Goal: Information Seeking & Learning: Learn about a topic

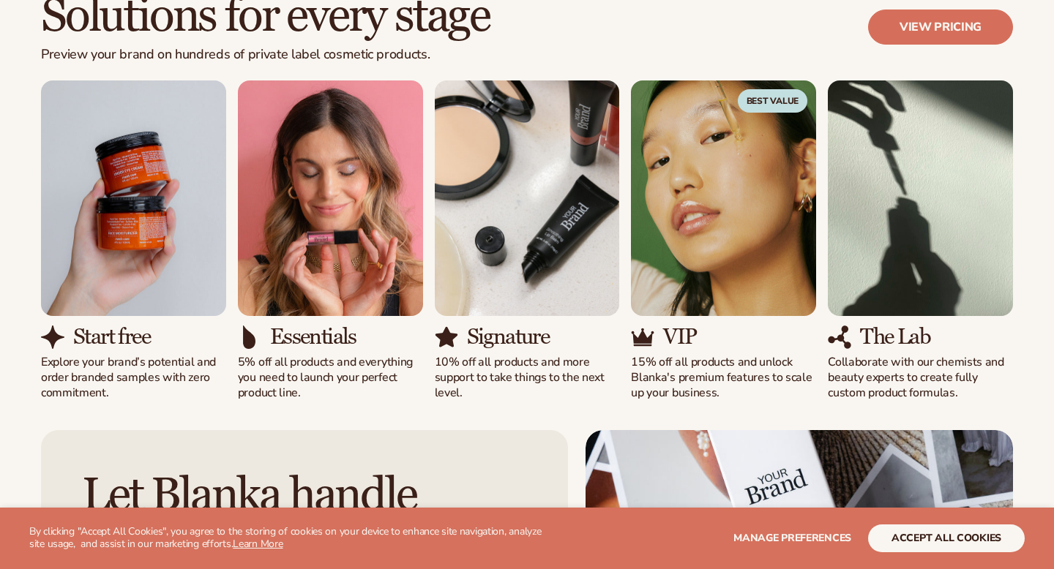
scroll to position [1291, 0]
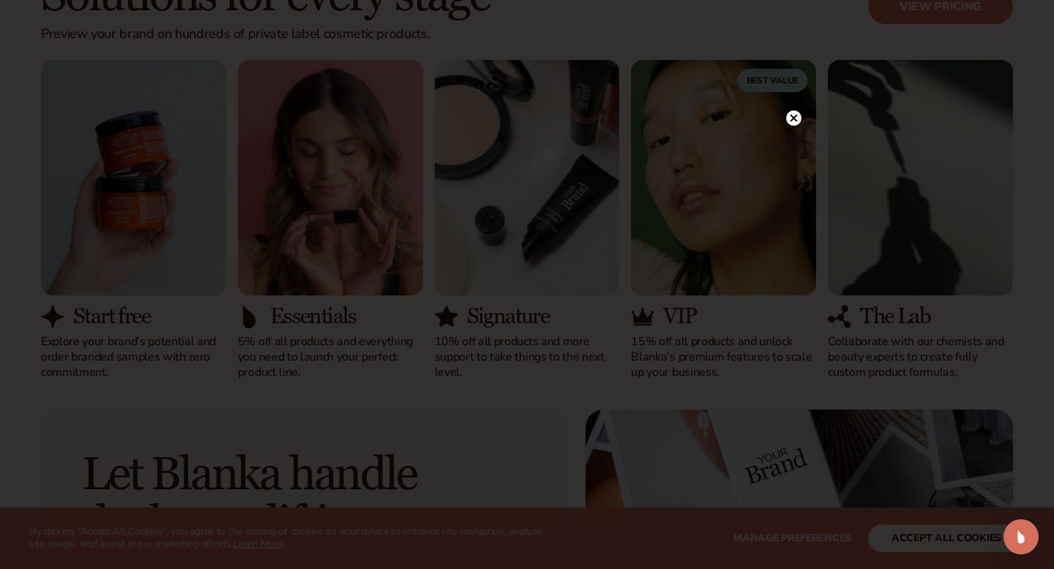
click at [796, 116] on icon at bounding box center [793, 117] width 7 height 7
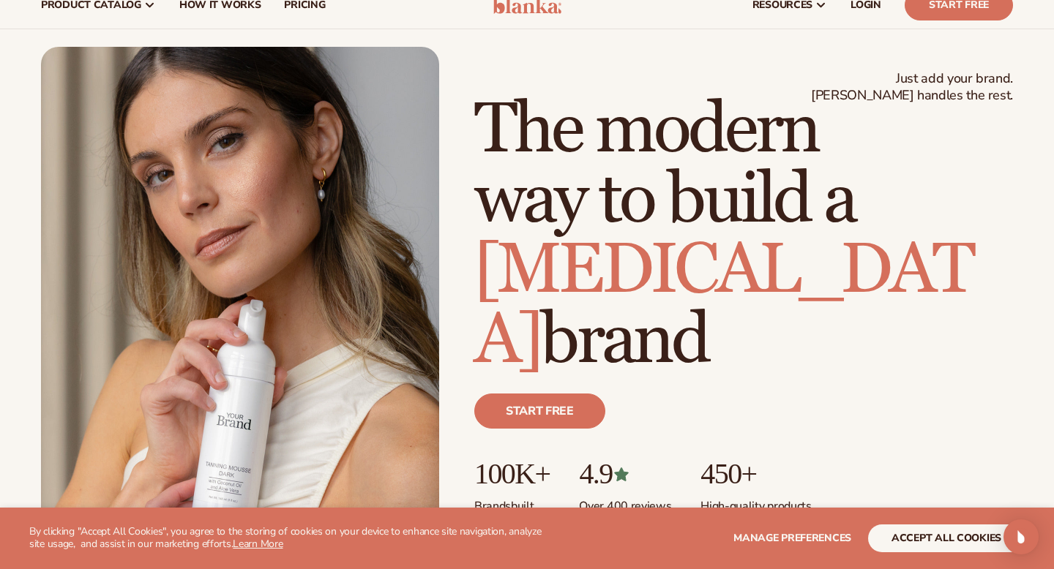
scroll to position [0, 0]
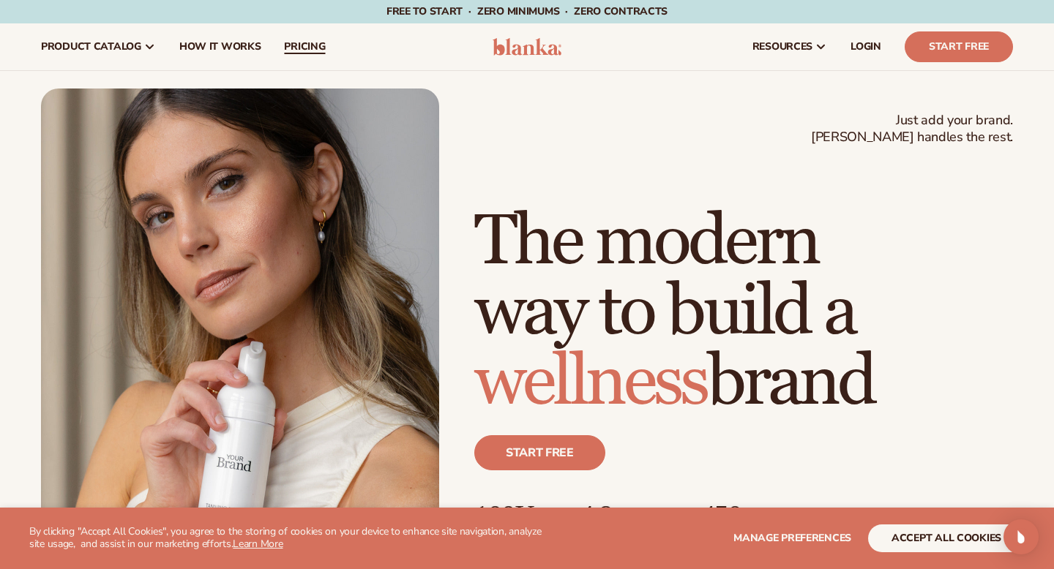
click at [302, 47] on span "pricing" at bounding box center [304, 47] width 41 height 12
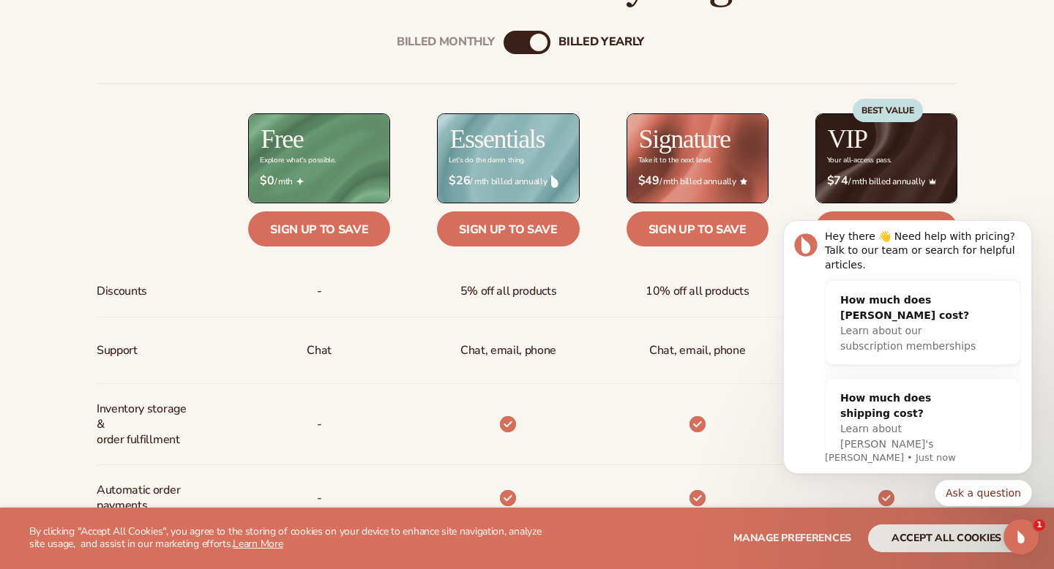
scroll to position [535, 0]
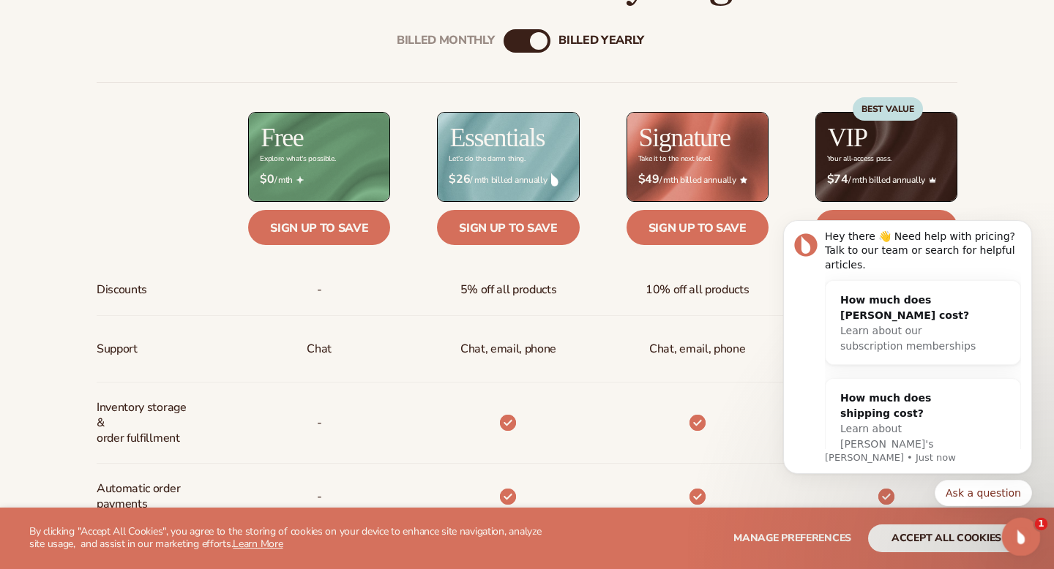
click at [1022, 540] on icon "Open Intercom Messenger" at bounding box center [1019, 535] width 24 height 24
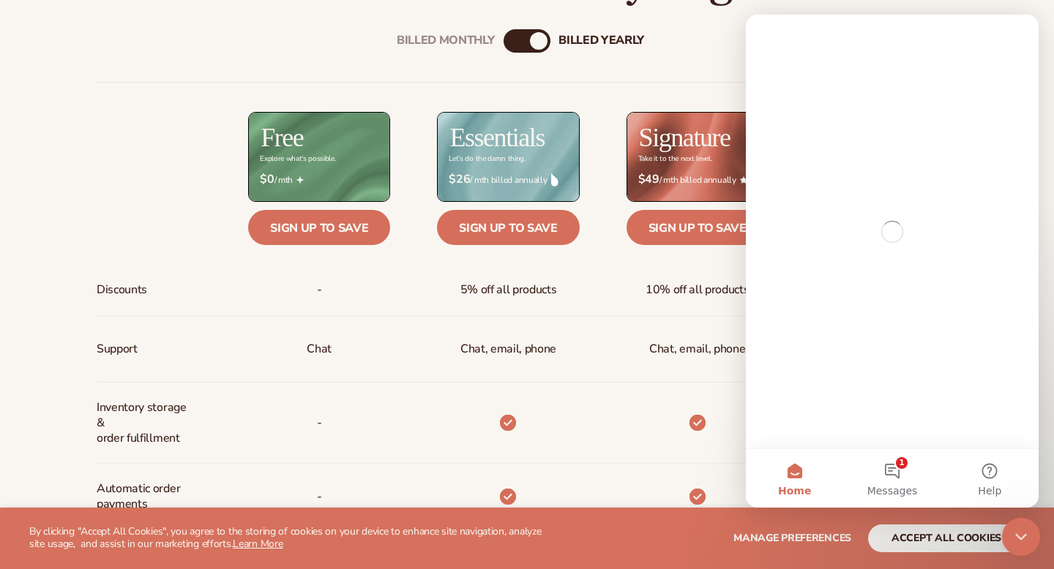
scroll to position [0, 0]
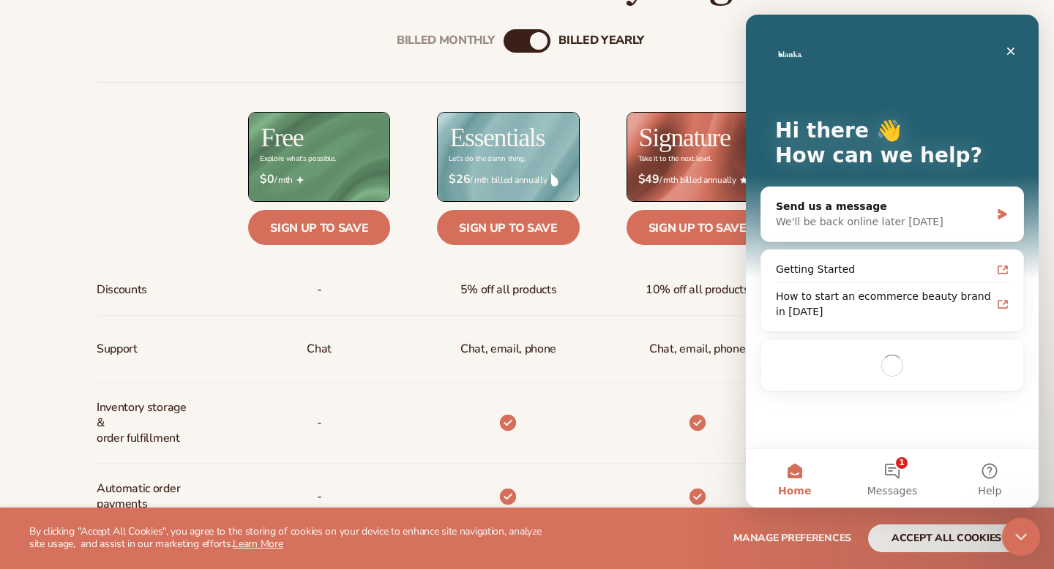
click at [1022, 540] on icon "Close Intercom Messenger" at bounding box center [1019, 535] width 18 height 18
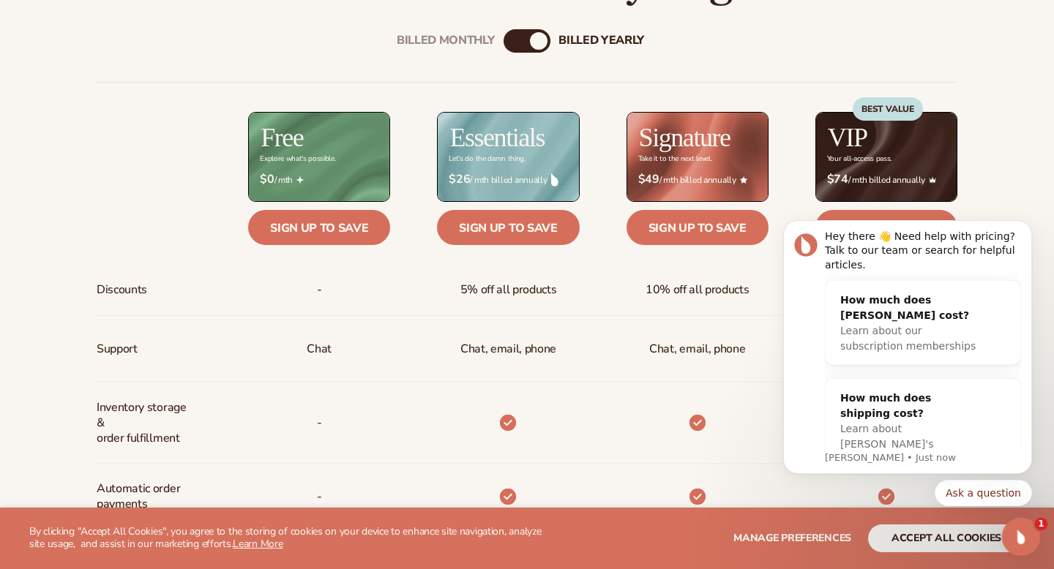
click at [1020, 541] on icon "Open Intercom Messenger" at bounding box center [1019, 535] width 24 height 24
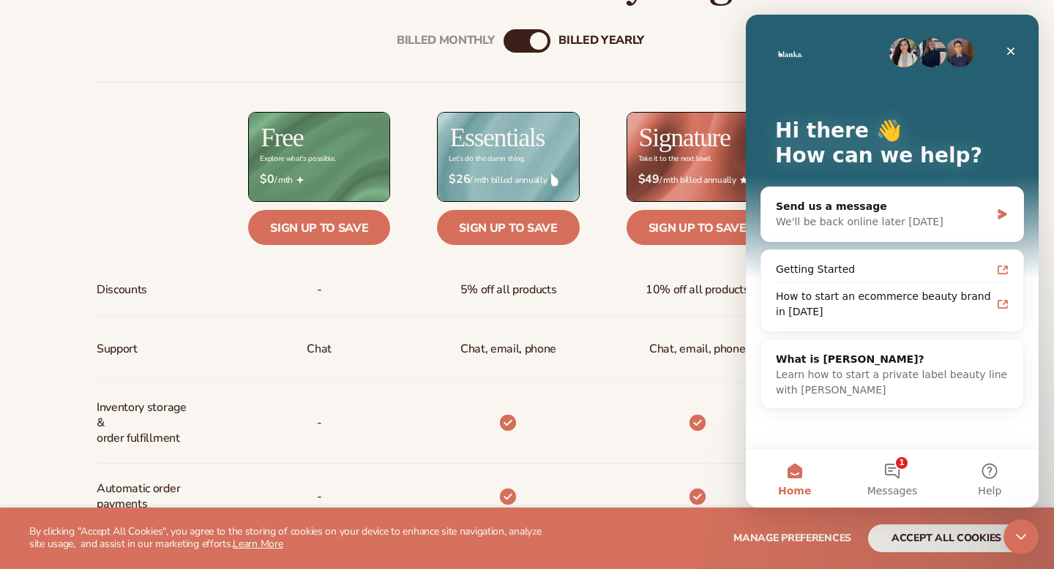
click at [699, 373] on div "Chat, email, phone" at bounding box center [697, 349] width 119 height 66
click at [1011, 52] on icon "Close" at bounding box center [1011, 52] width 8 height 8
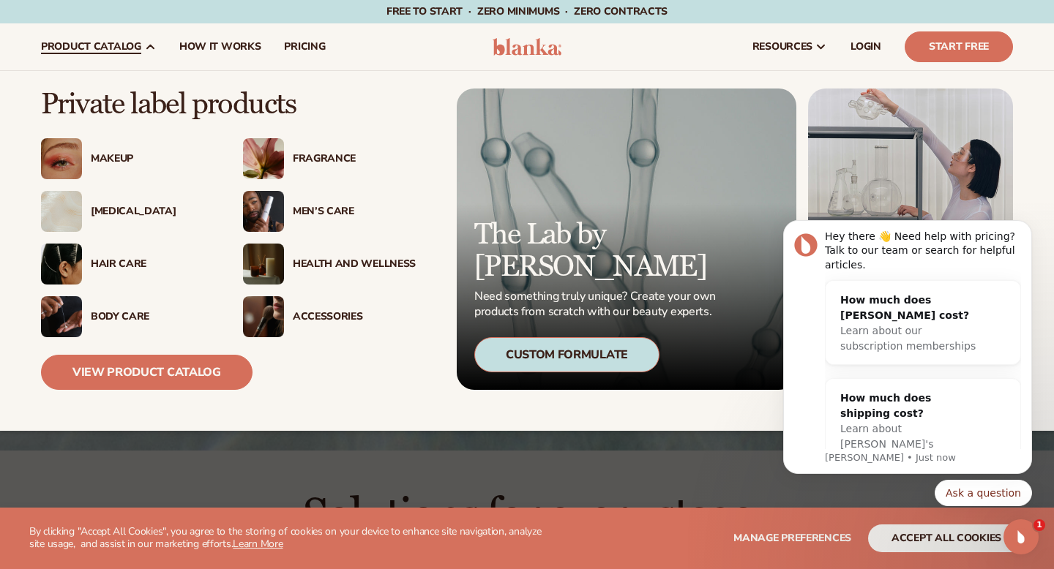
click at [291, 206] on div "Men’s Care" at bounding box center [350, 212] width 132 height 12
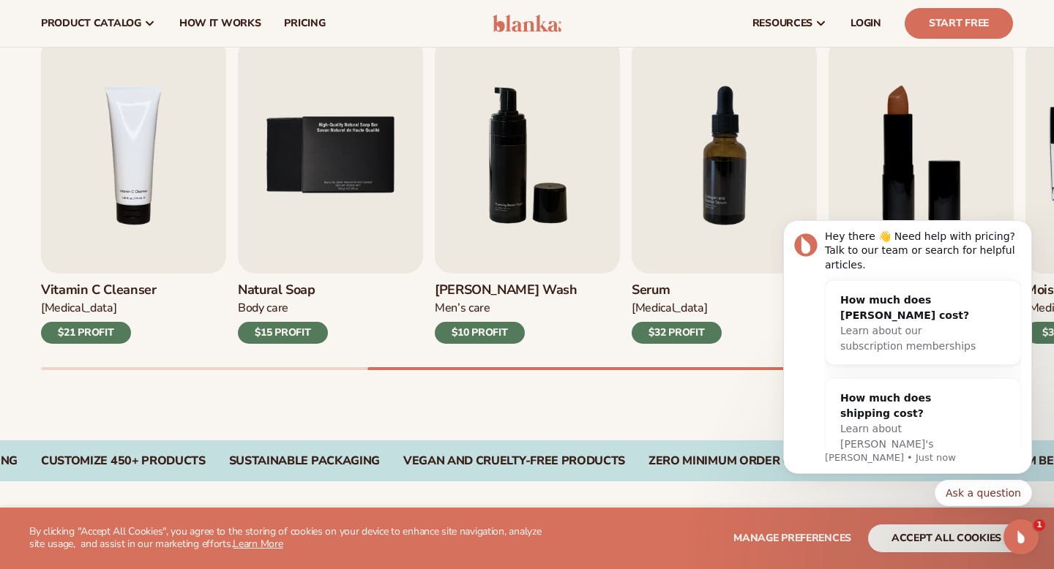
scroll to position [476, 0]
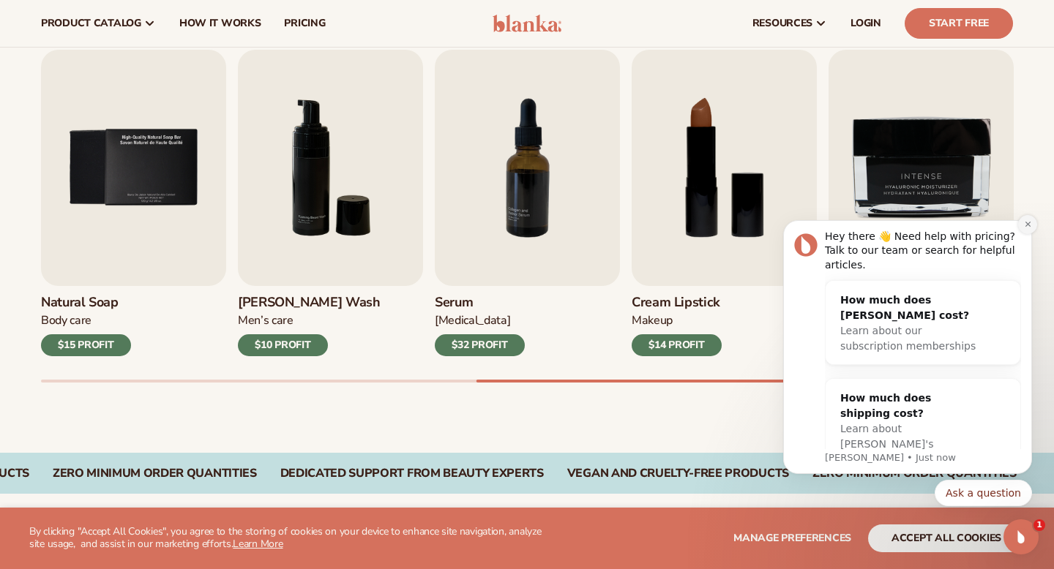
click at [1026, 223] on icon "Dismiss notification" at bounding box center [1027, 224] width 5 height 5
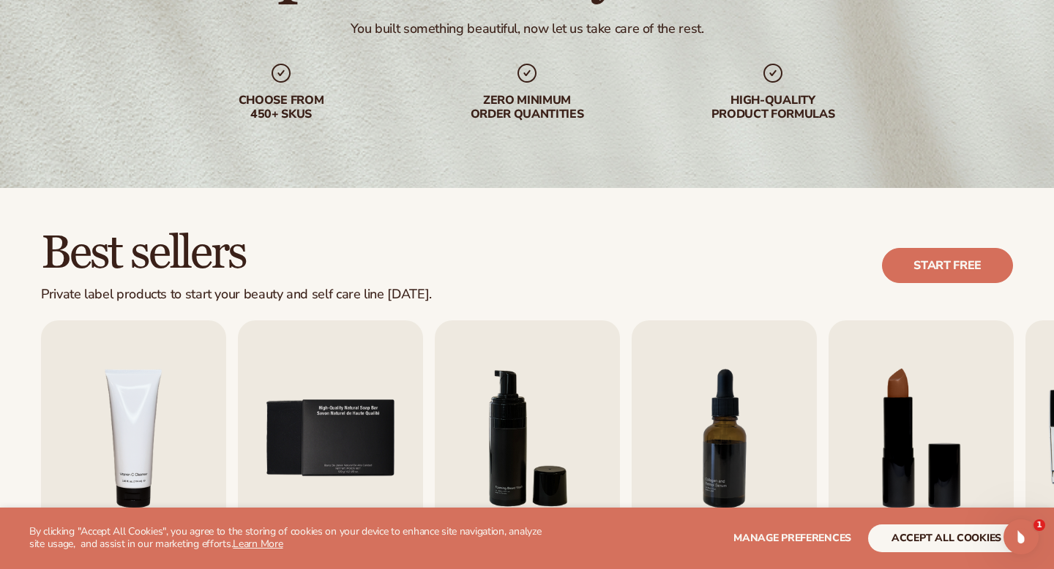
scroll to position [375, 0]
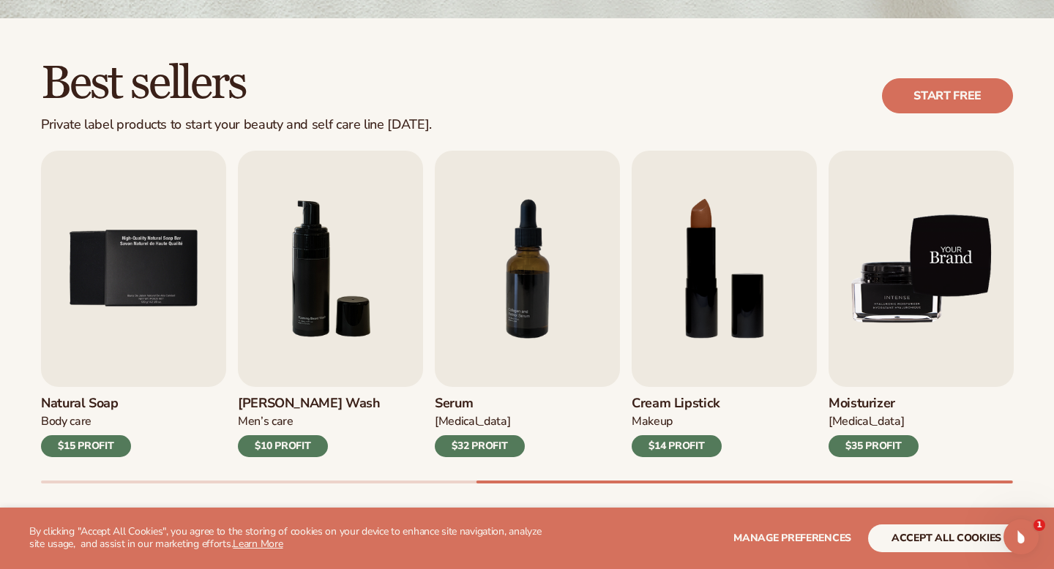
click at [935, 333] on img "9 / 9" at bounding box center [921, 269] width 185 height 236
click at [893, 293] on img "9 / 9" at bounding box center [921, 269] width 185 height 236
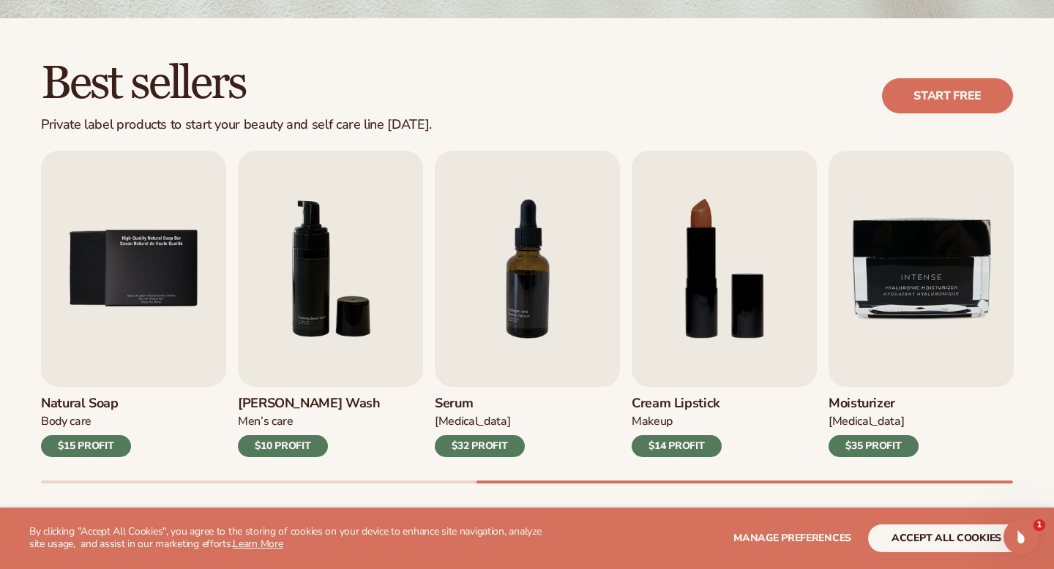
click at [872, 448] on div "$35 PROFIT" at bounding box center [874, 446] width 90 height 22
click at [861, 403] on h3 "Moisturizer" at bounding box center [874, 404] width 90 height 16
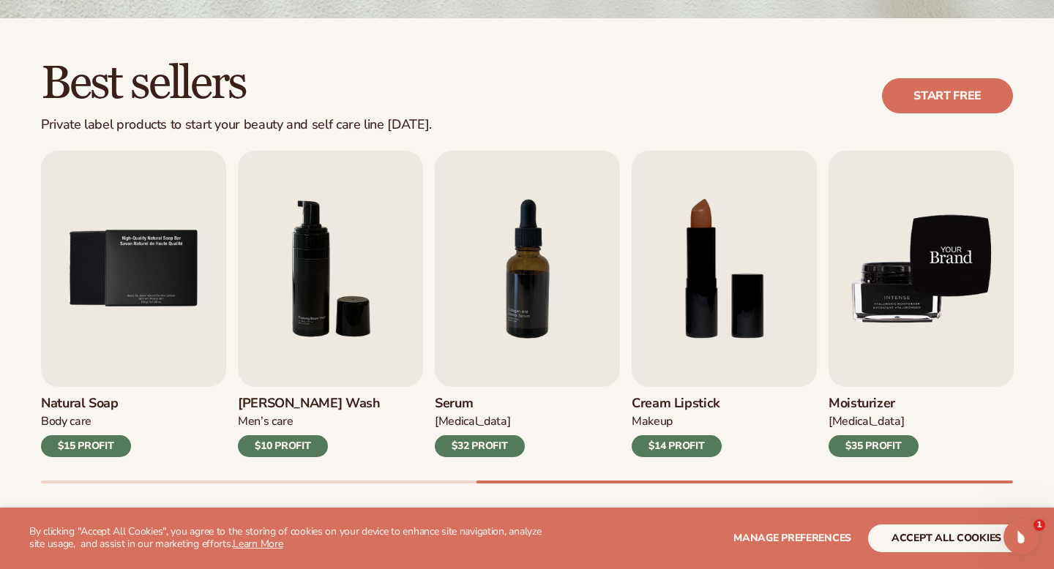
click at [905, 274] on img "9 / 9" at bounding box center [921, 269] width 185 height 236
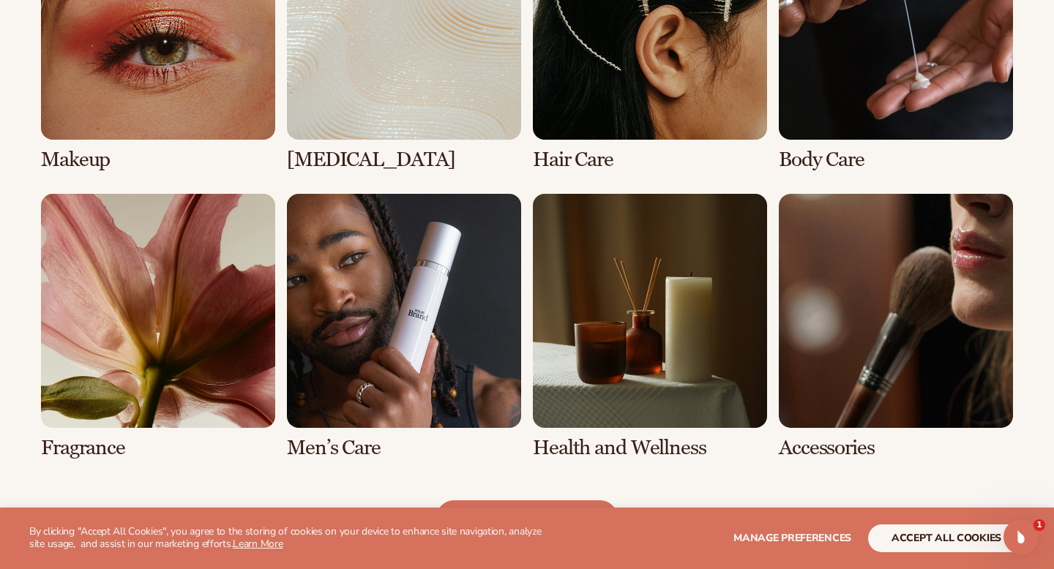
scroll to position [1203, 0]
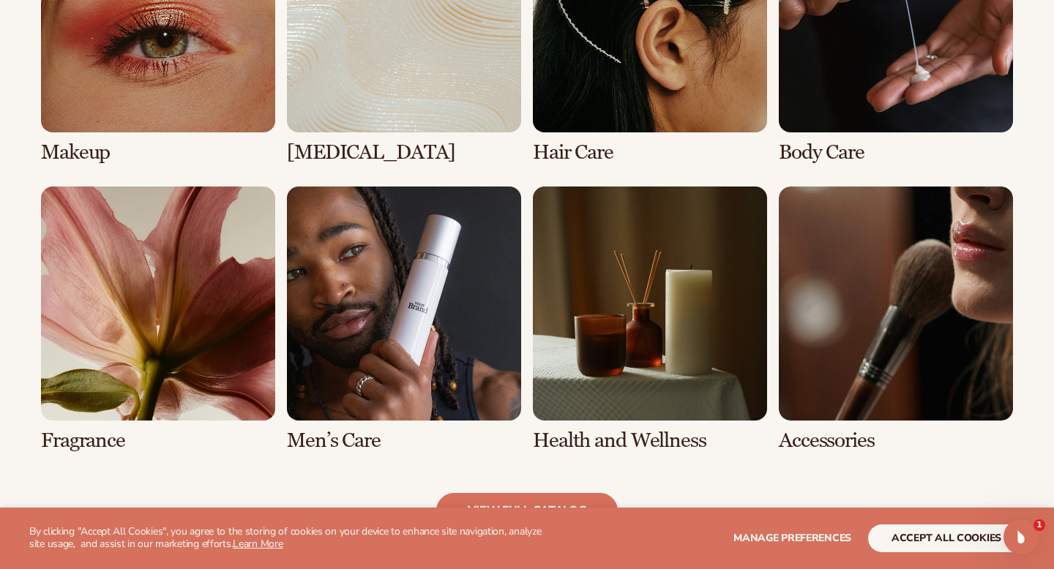
click at [860, 305] on link "8 / 8" at bounding box center [896, 320] width 234 height 266
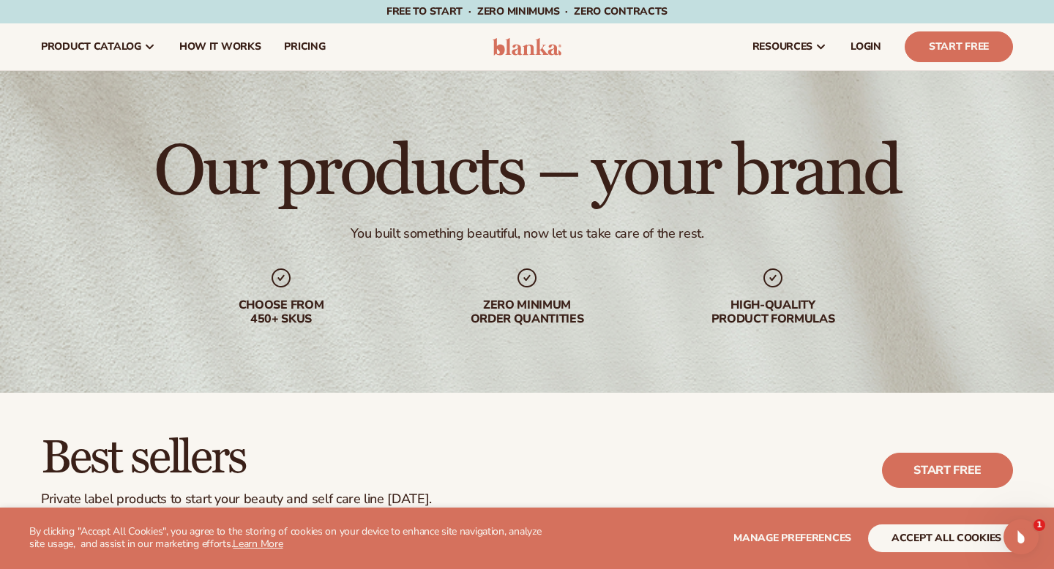
scroll to position [313, 0]
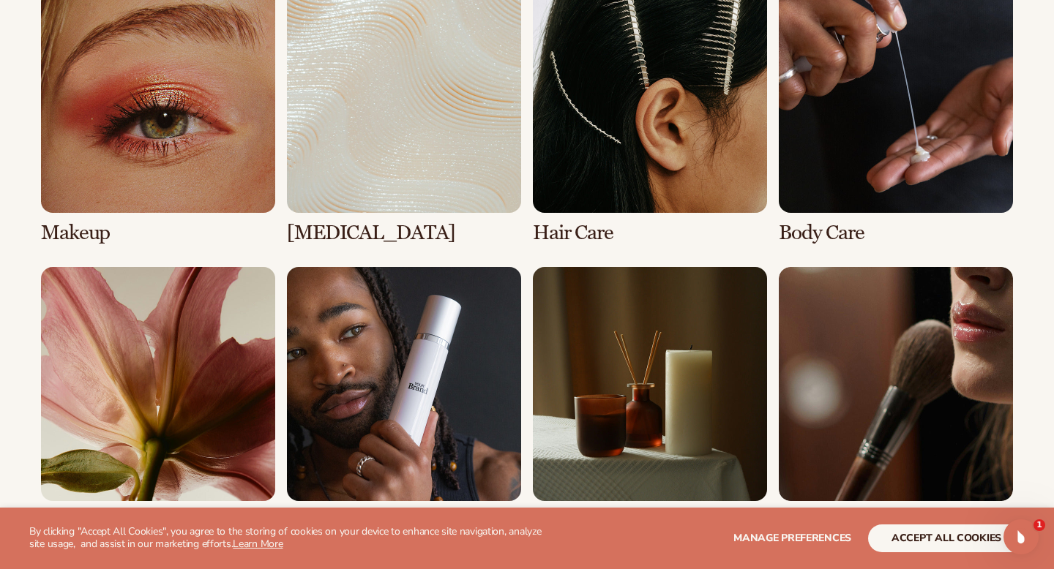
click at [861, 394] on link "8 / 8" at bounding box center [896, 400] width 234 height 266
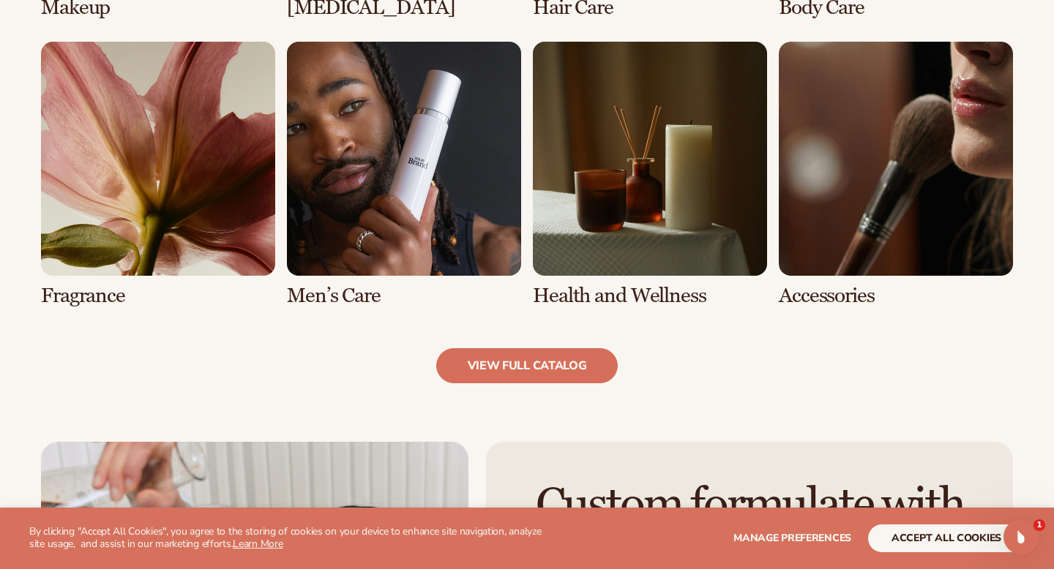
click at [812, 250] on link "8 / 8" at bounding box center [896, 175] width 234 height 266
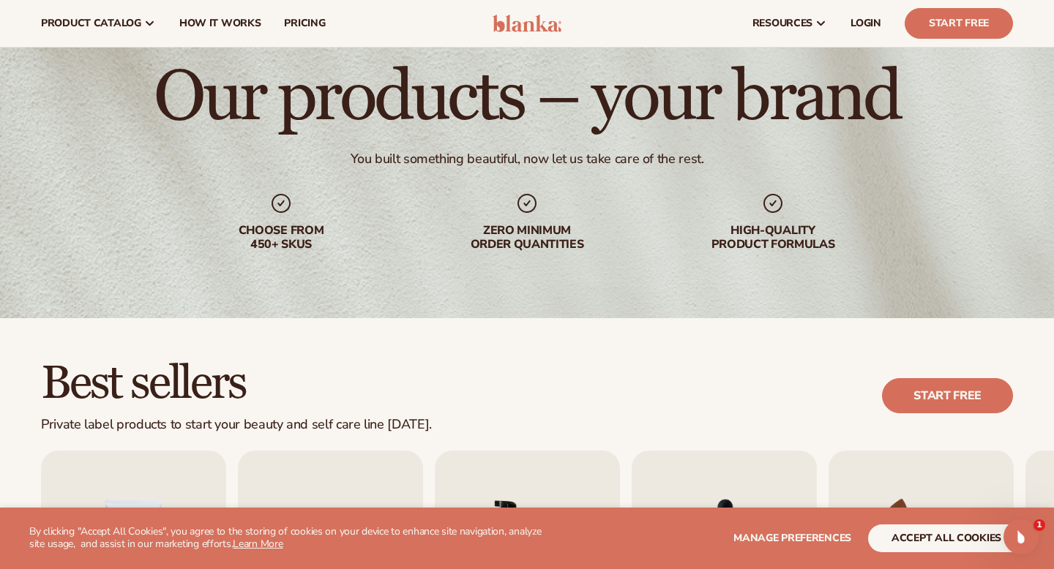
scroll to position [0, 0]
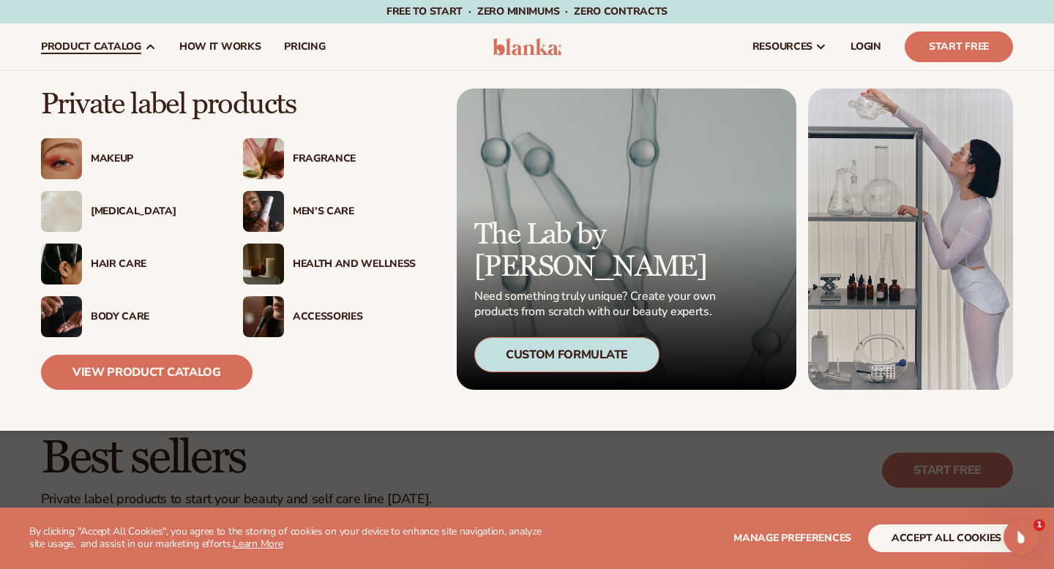
click at [137, 48] on span "product catalog" at bounding box center [91, 47] width 100 height 12
click at [298, 311] on div "Accessories" at bounding box center [354, 317] width 123 height 12
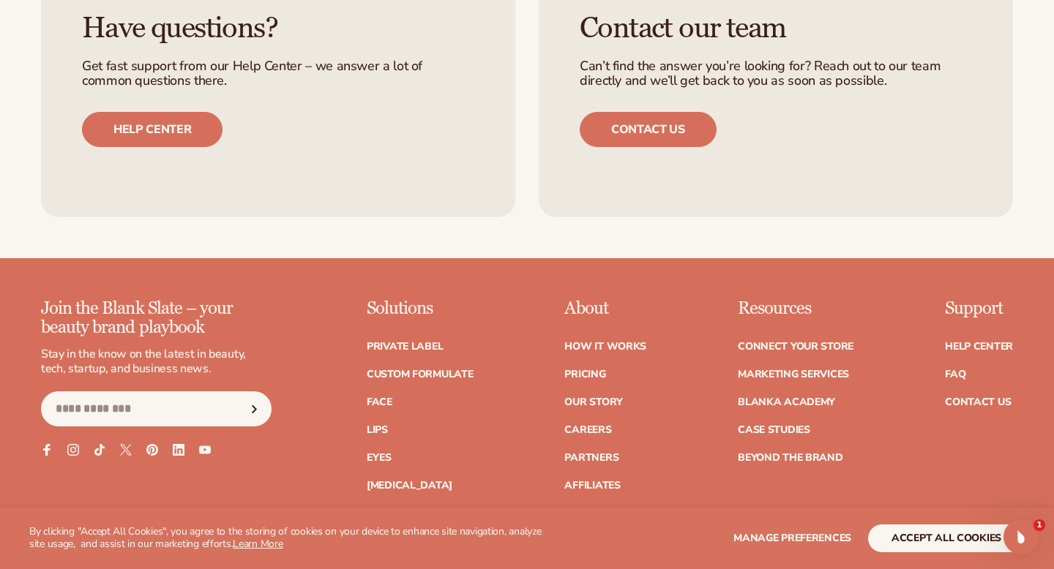
scroll to position [2666, 0]
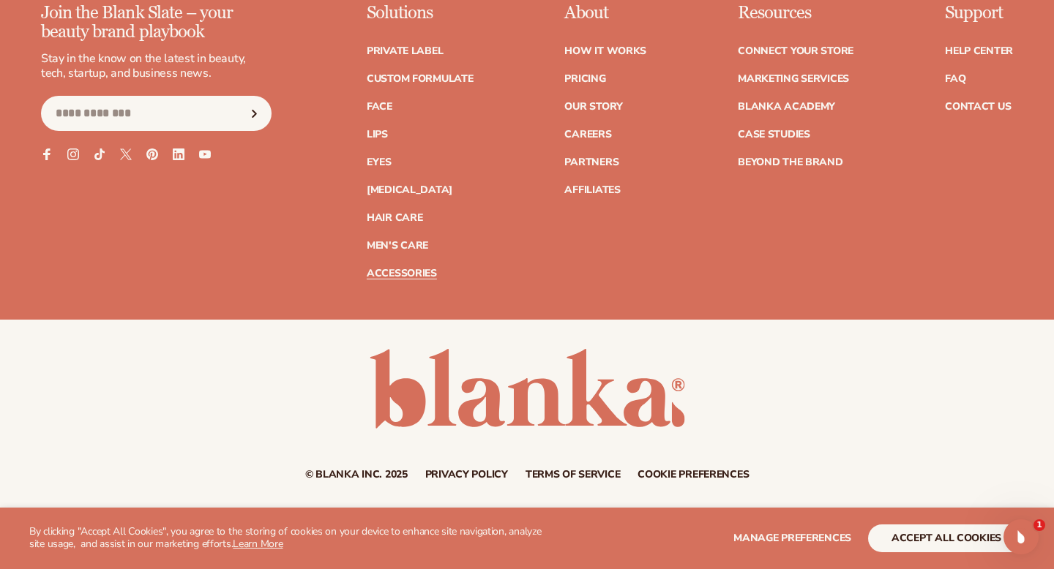
click at [421, 273] on link "Accessories" at bounding box center [402, 274] width 70 height 10
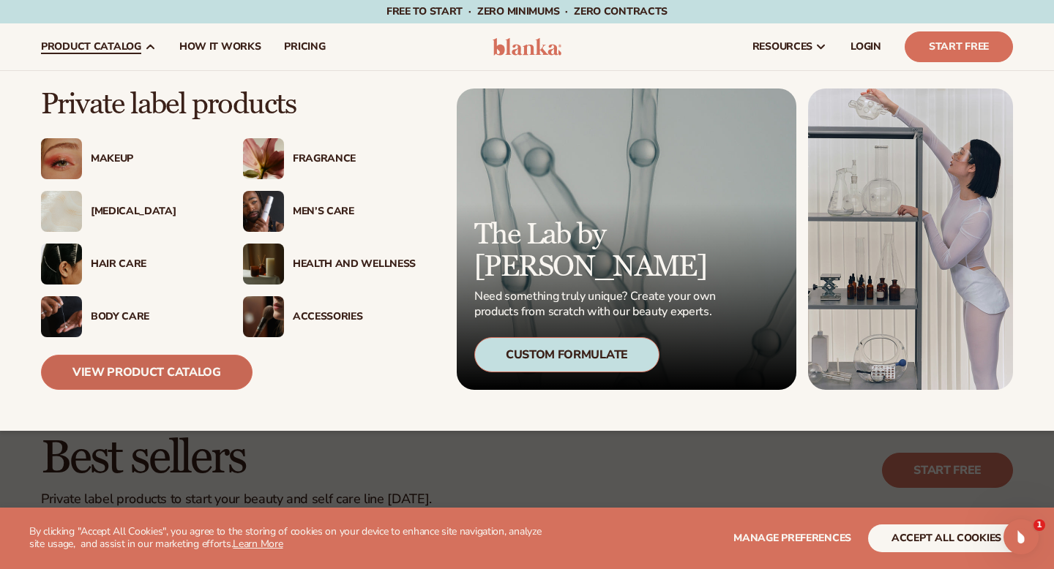
click at [184, 375] on link "View Product Catalog" at bounding box center [147, 372] width 212 height 35
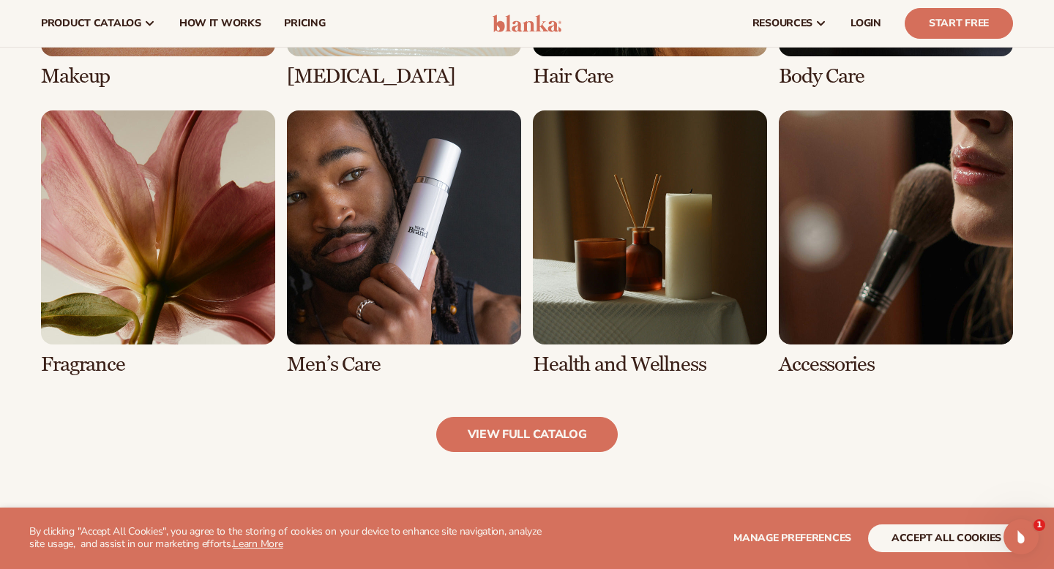
scroll to position [673, 0]
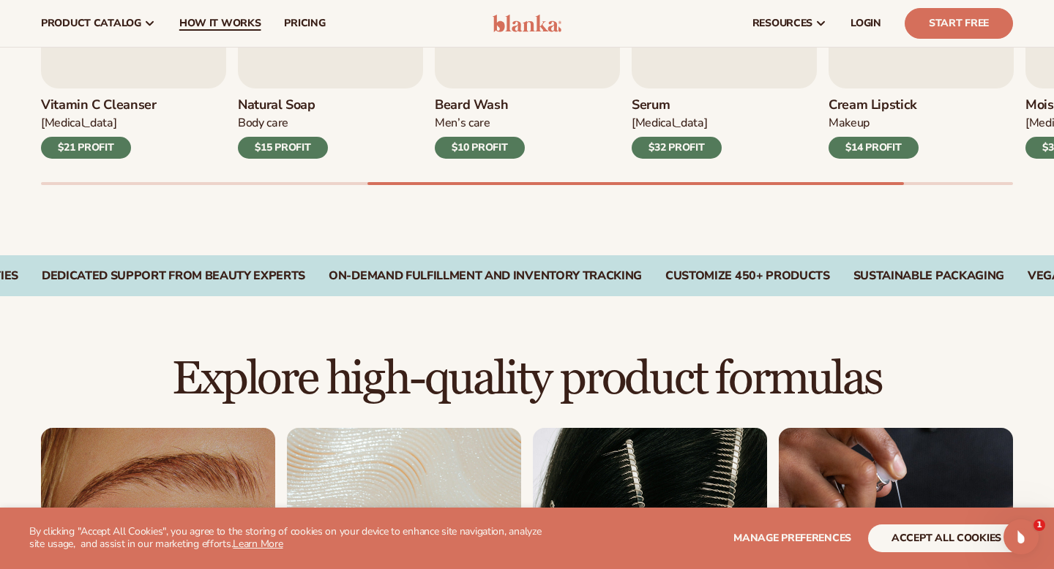
click at [216, 22] on span "How It Works" at bounding box center [220, 24] width 82 height 12
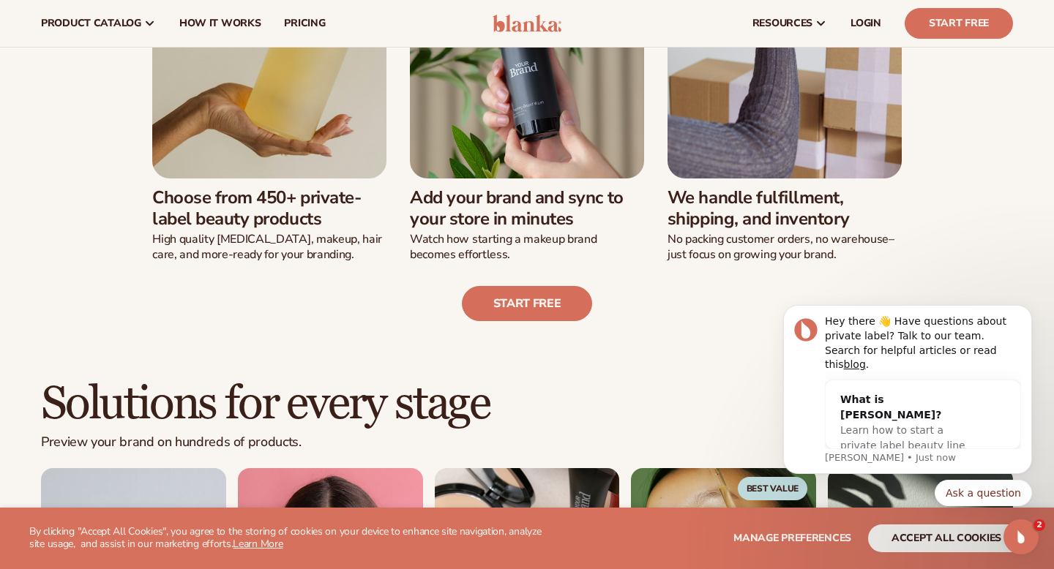
scroll to position [388, 0]
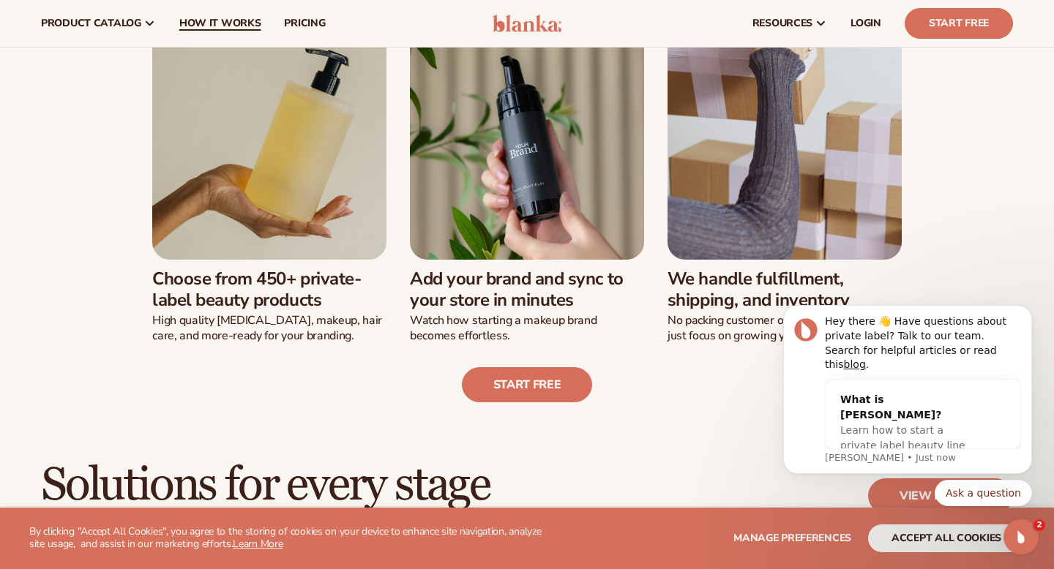
click at [228, 26] on span "How It Works" at bounding box center [220, 24] width 82 height 12
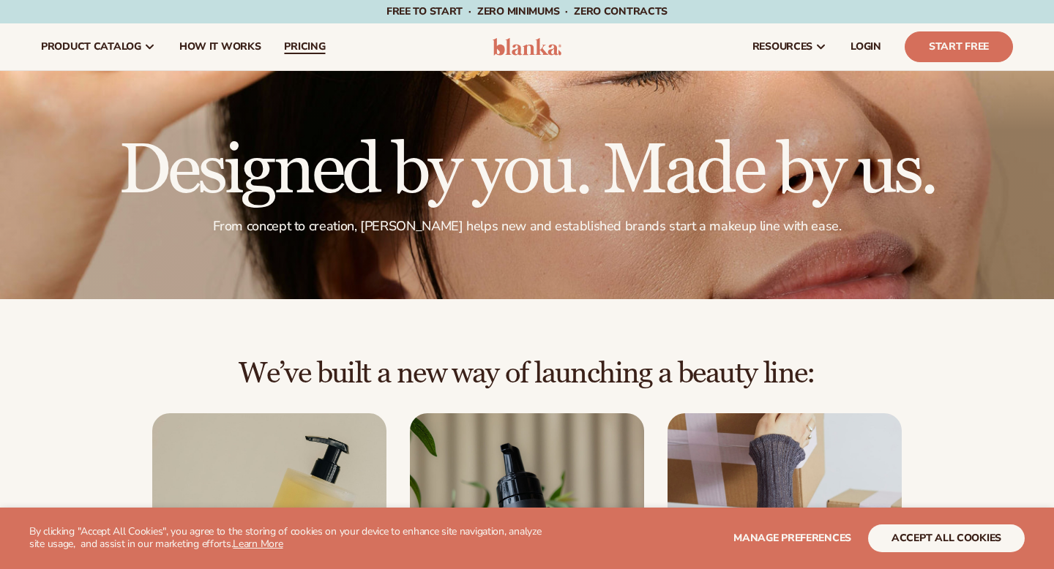
click at [313, 53] on span "pricing" at bounding box center [304, 47] width 41 height 12
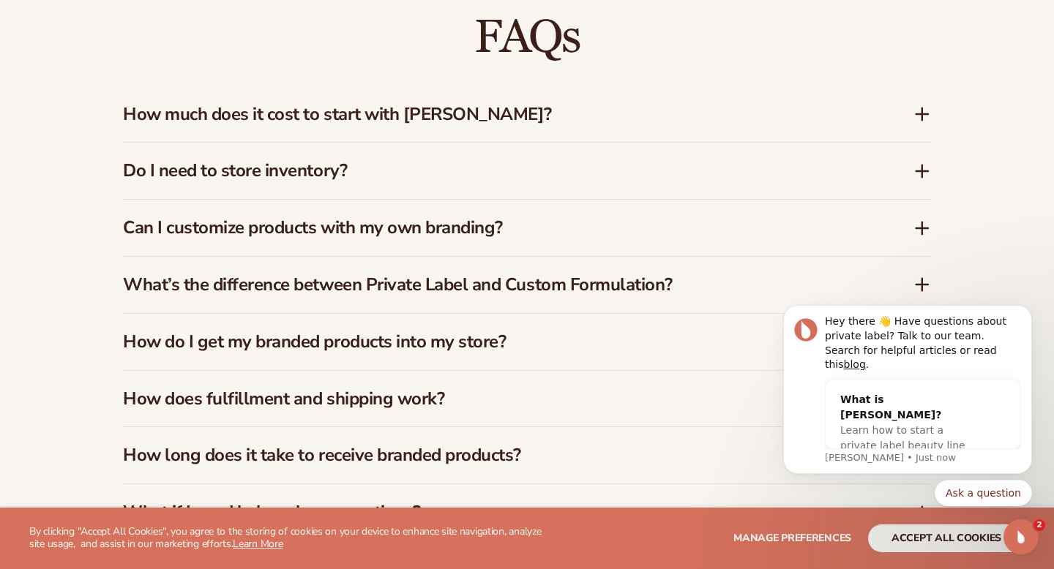
click at [444, 104] on h3 "How much does it cost to start with [PERSON_NAME]?" at bounding box center [496, 114] width 747 height 21
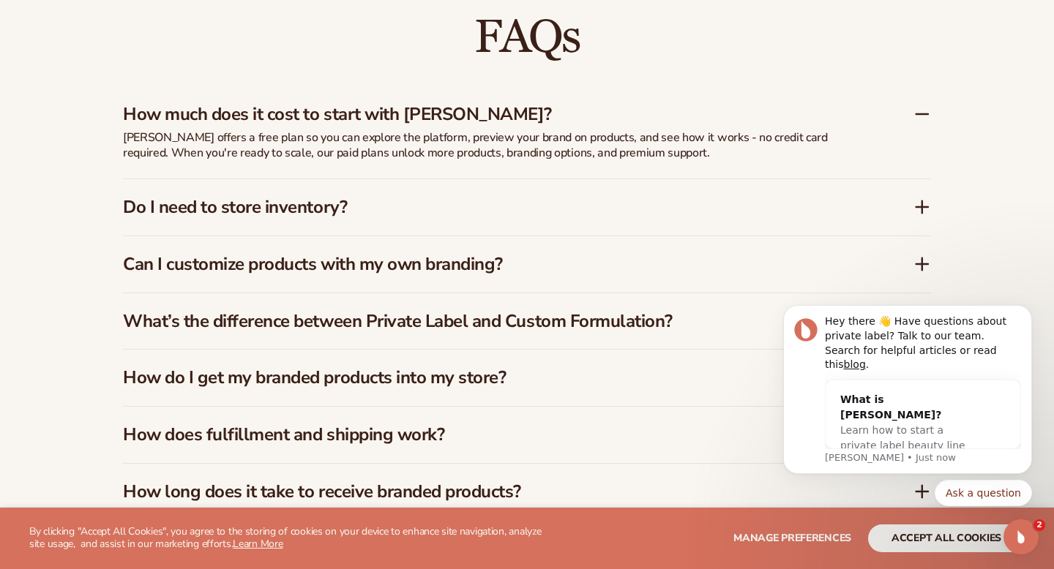
click at [444, 104] on h3 "How much does it cost to start with [PERSON_NAME]?" at bounding box center [496, 114] width 747 height 21
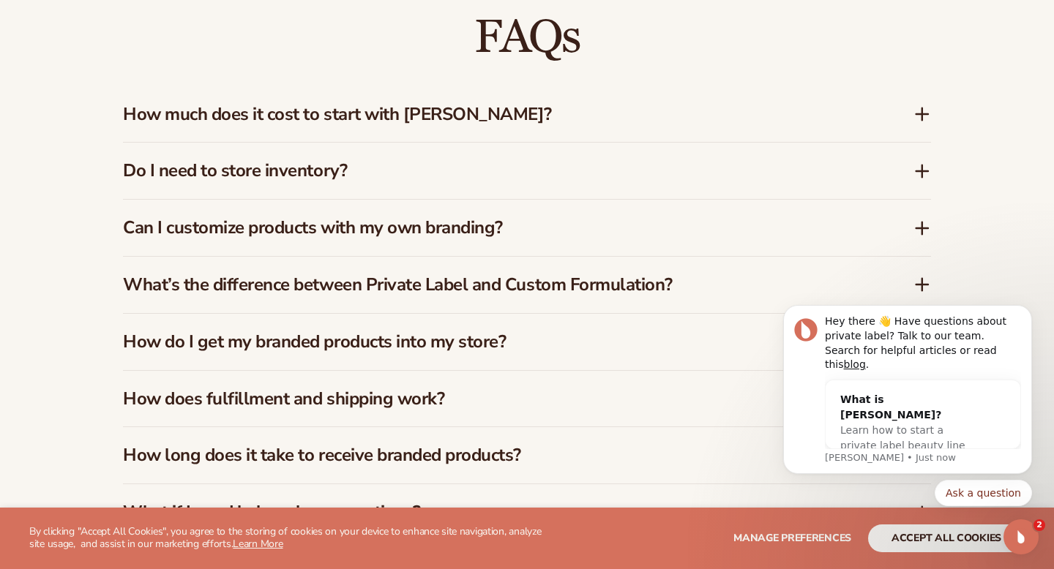
click at [435, 144] on div "Do I need to store inventory?" at bounding box center [527, 171] width 808 height 56
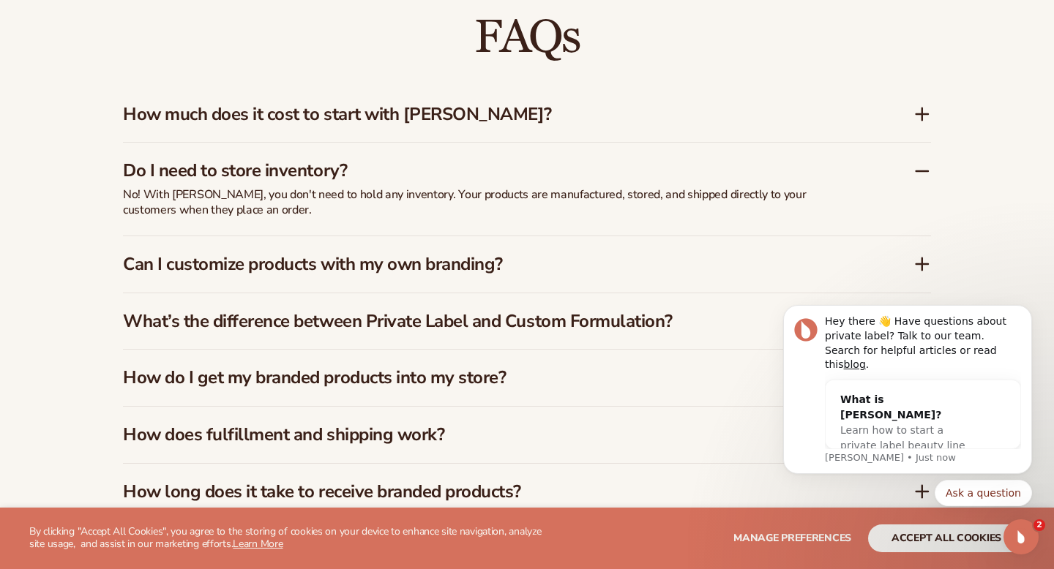
click at [435, 144] on div "Do I need to store inventory?" at bounding box center [527, 165] width 808 height 45
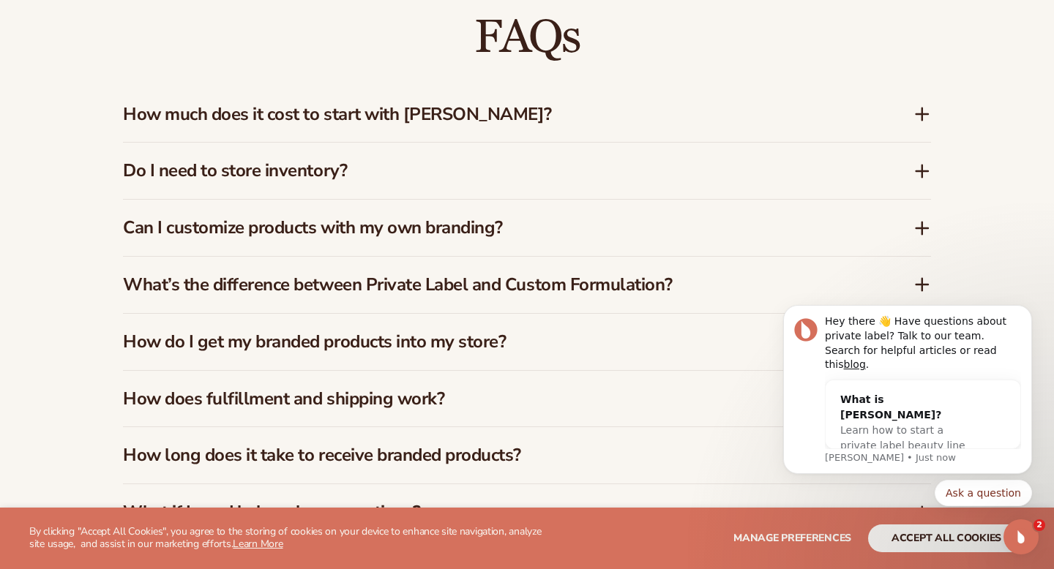
click at [485, 217] on h3 "Can I customize products with my own branding?" at bounding box center [496, 227] width 747 height 21
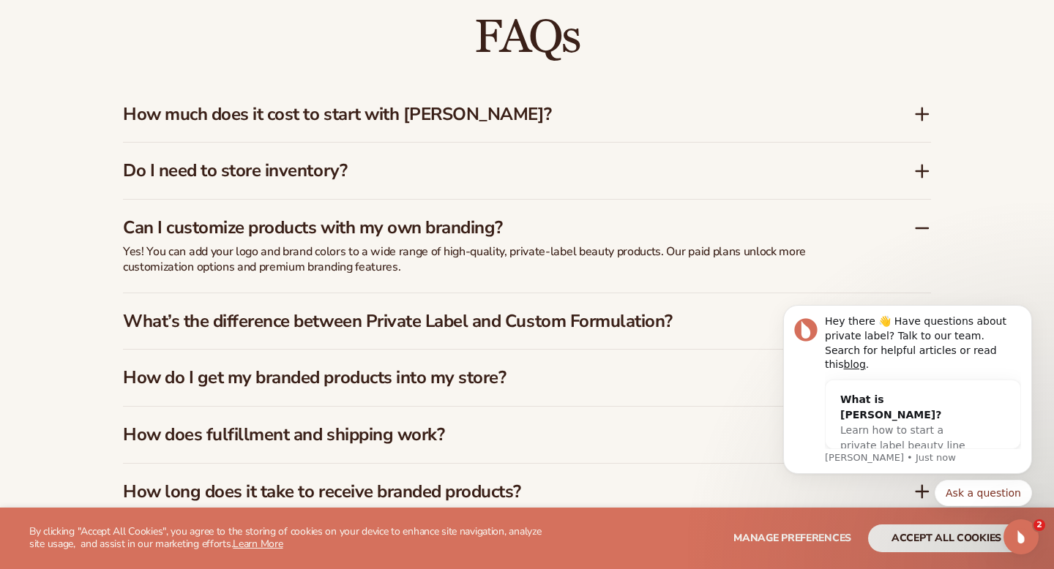
click at [485, 217] on h3 "Can I customize products with my own branding?" at bounding box center [496, 227] width 747 height 21
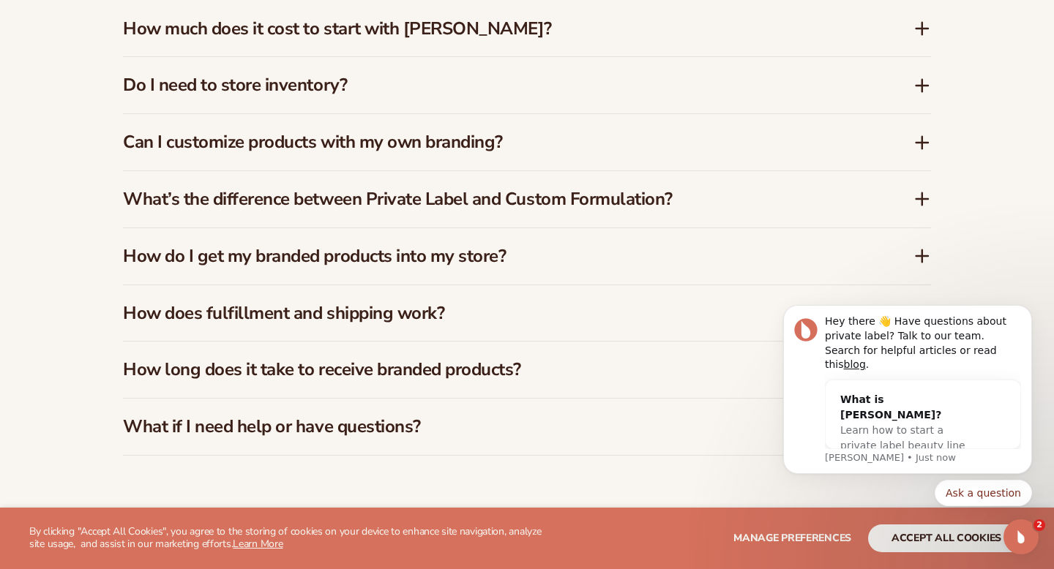
scroll to position [2212, 0]
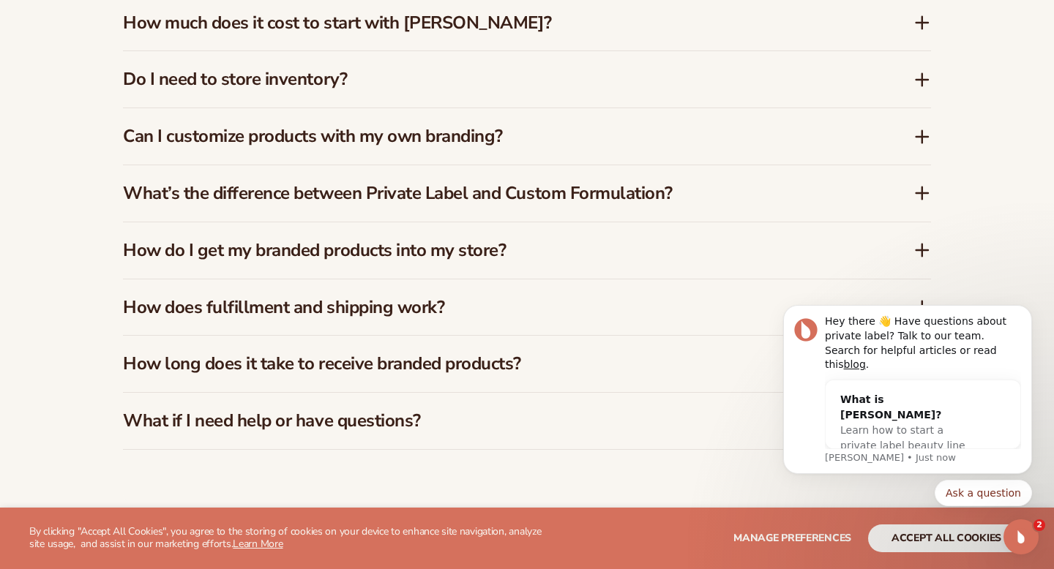
click at [500, 190] on h3 "What’s the difference between Private Label and Custom Formulation?" at bounding box center [496, 193] width 747 height 21
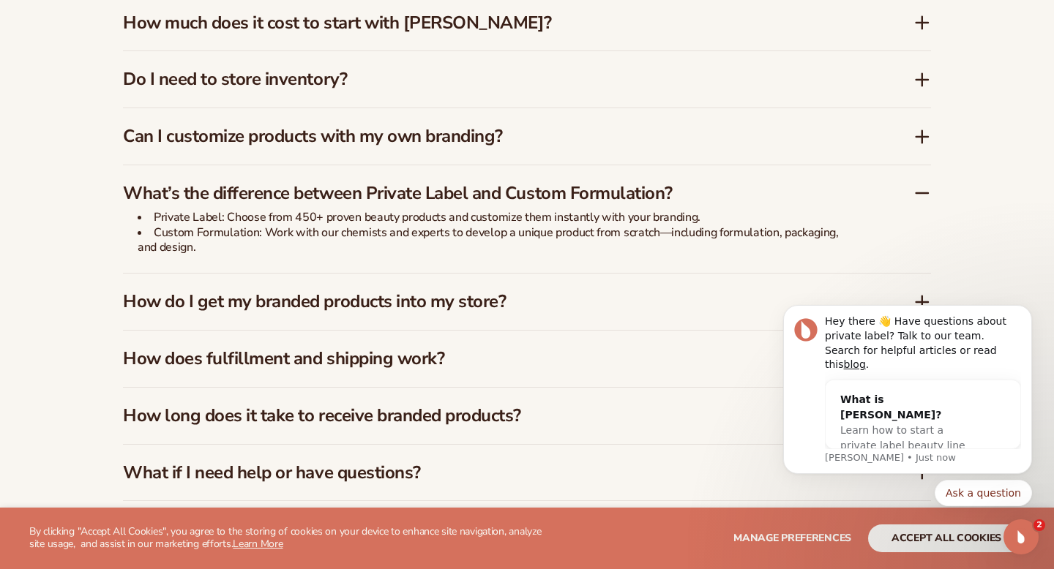
click at [500, 190] on h3 "What’s the difference between Private Label and Custom Formulation?" at bounding box center [496, 193] width 747 height 21
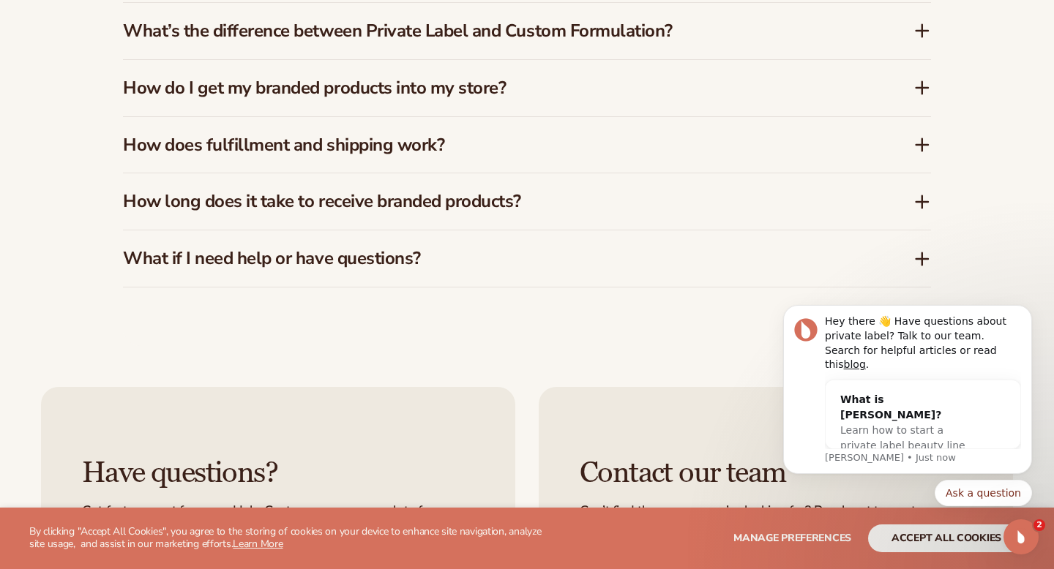
scroll to position [2483, 0]
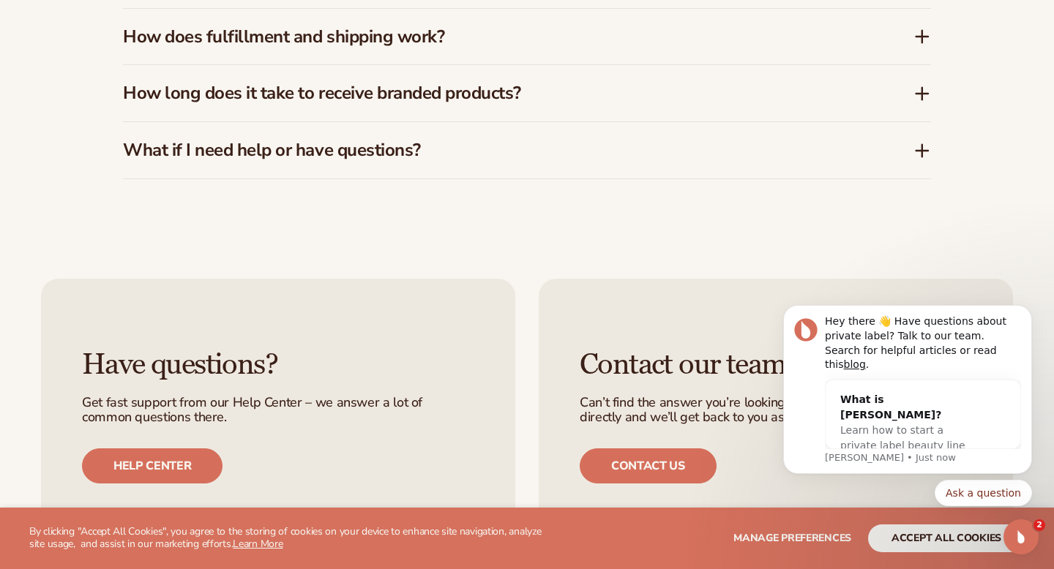
click at [476, 88] on h3 "How long does it take to receive branded products?" at bounding box center [496, 93] width 747 height 21
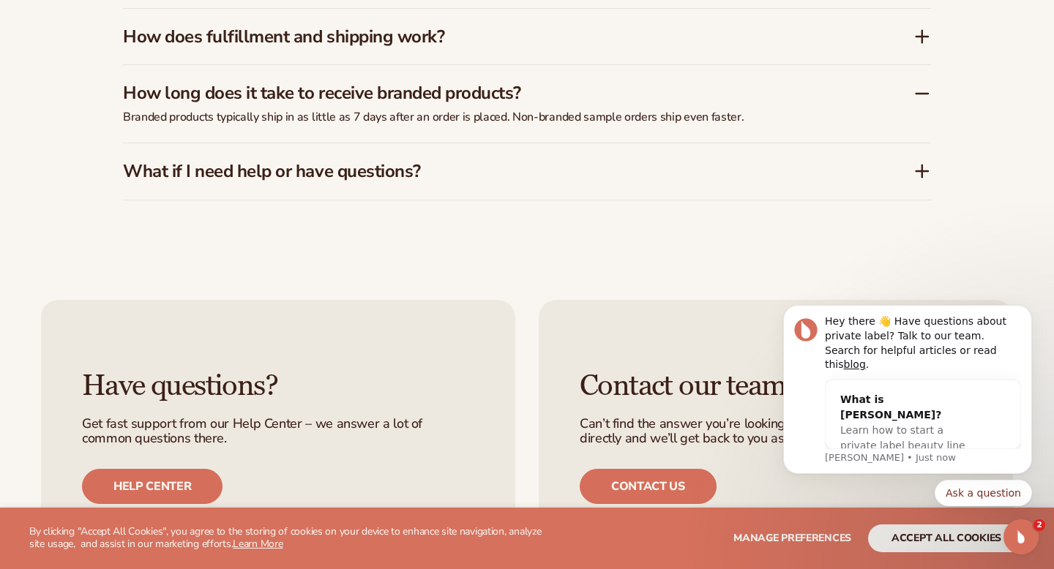
click at [476, 88] on h3 "How long does it take to receive branded products?" at bounding box center [496, 93] width 747 height 21
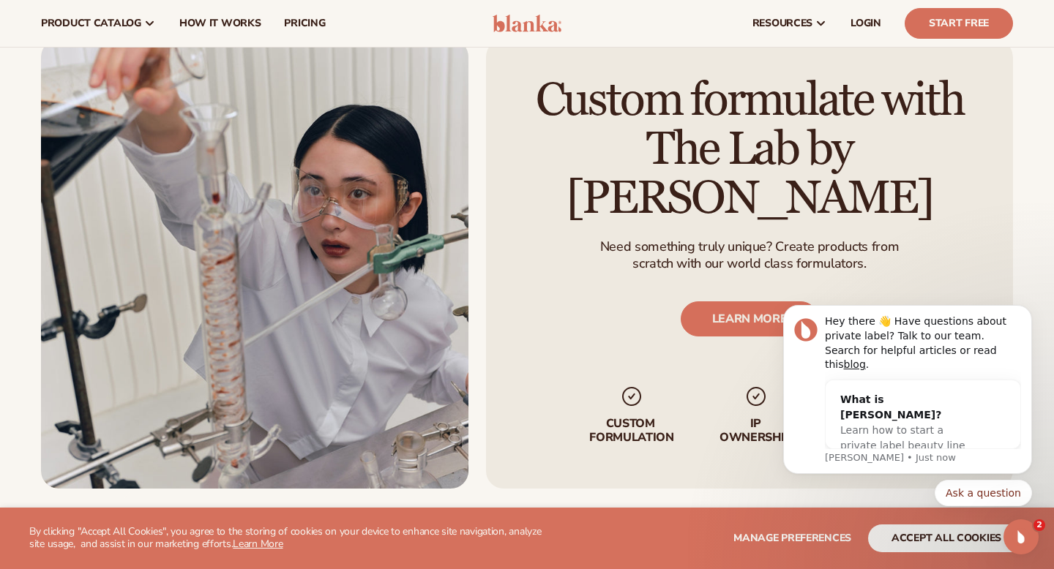
scroll to position [1399, 0]
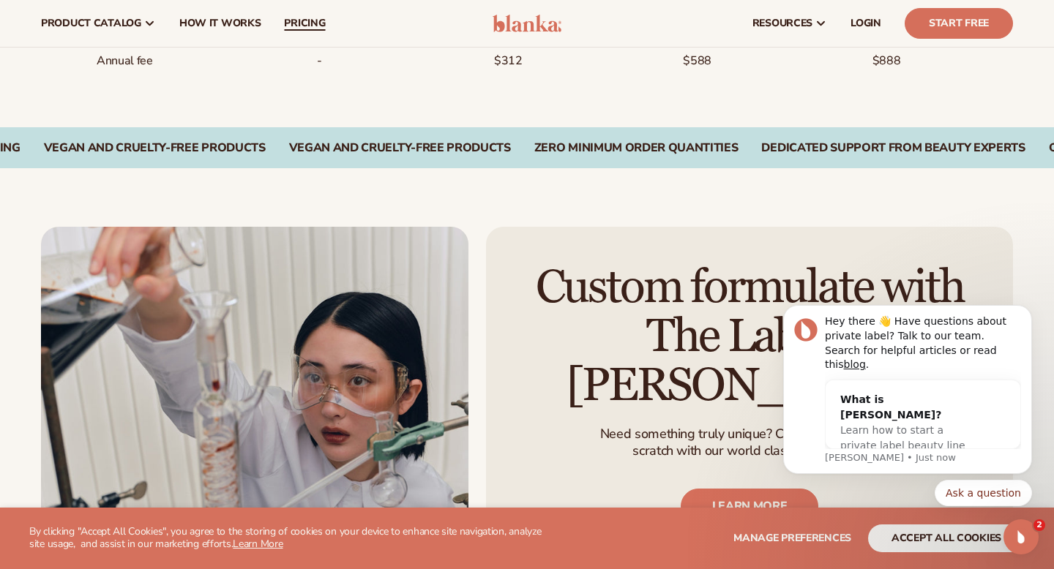
click at [304, 18] on span "pricing" at bounding box center [304, 24] width 41 height 12
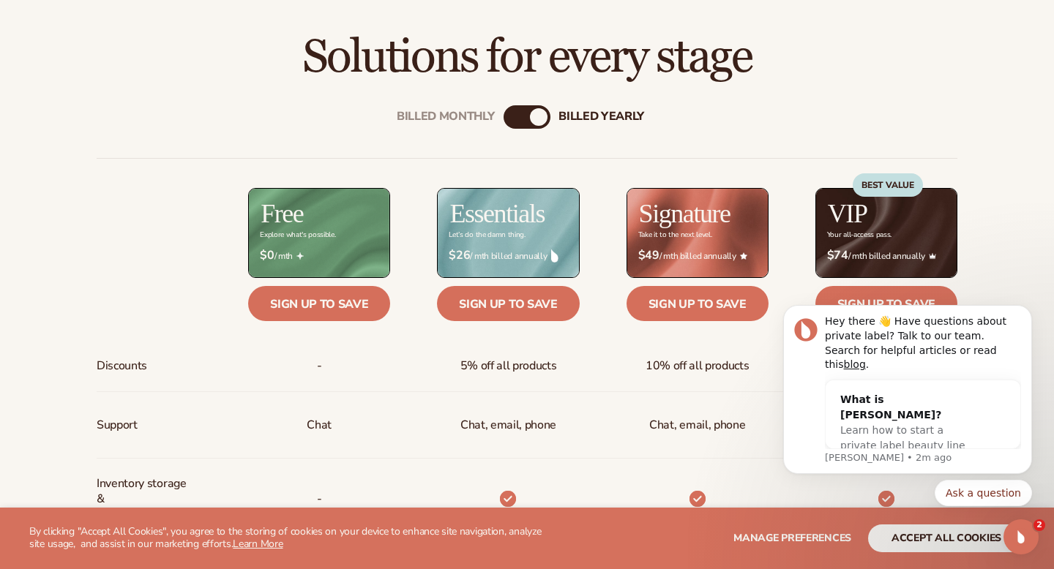
scroll to position [461, 0]
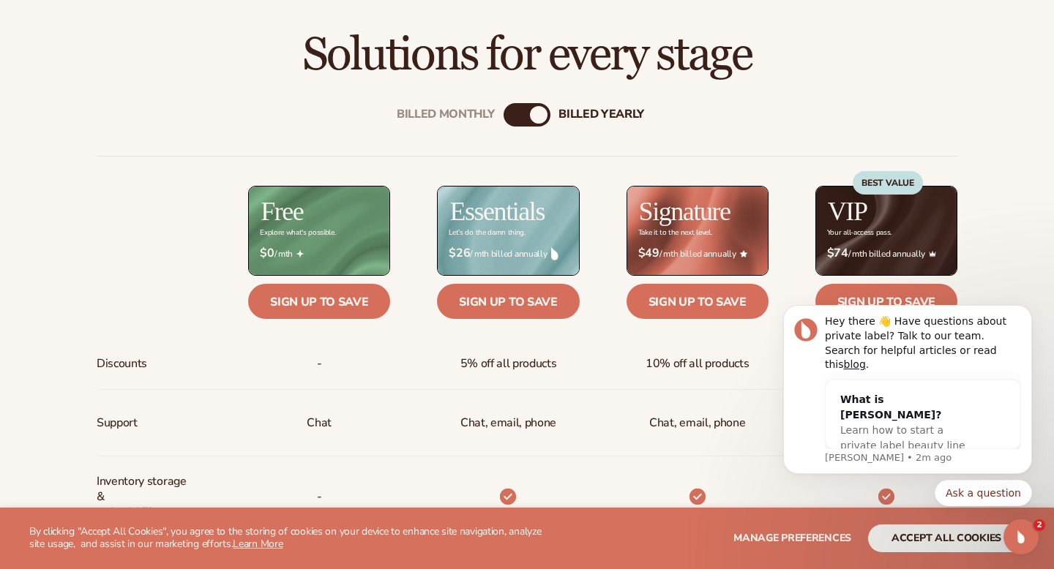
click at [536, 111] on div "billed Yearly" at bounding box center [539, 115] width 18 height 18
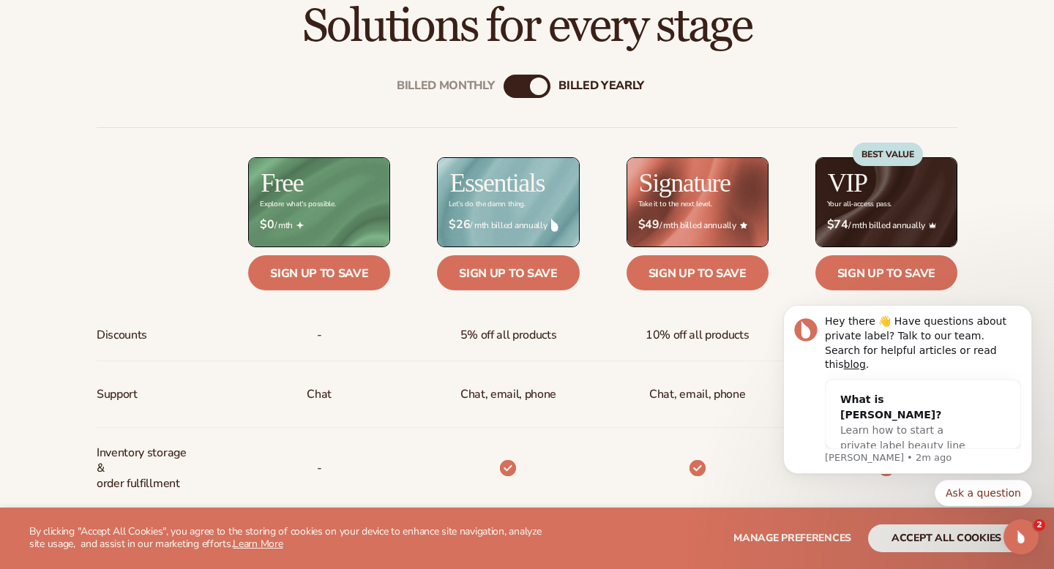
click at [528, 86] on div "Billed Monthly billed Yearly" at bounding box center [527, 86] width 47 height 23
click at [539, 86] on div "billed Yearly" at bounding box center [539, 87] width 18 height 18
drag, startPoint x: 539, startPoint y: 86, endPoint x: 512, endPoint y: 83, distance: 26.4
click at [512, 83] on div "Billed Monthly billed Yearly" at bounding box center [527, 86] width 47 height 23
click at [512, 83] on div "Billed Monthly" at bounding box center [513, 87] width 18 height 18
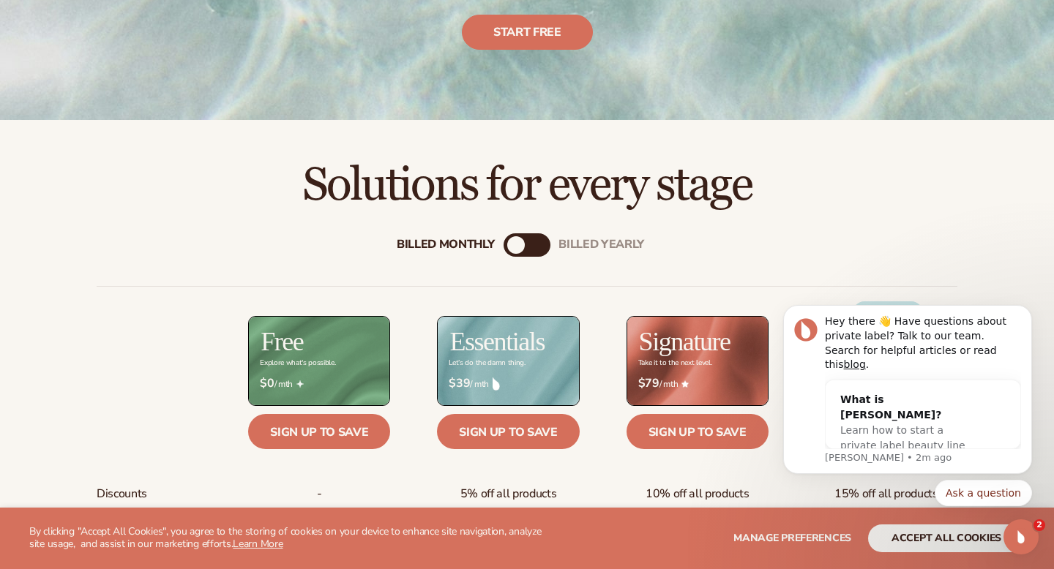
scroll to position [0, 0]
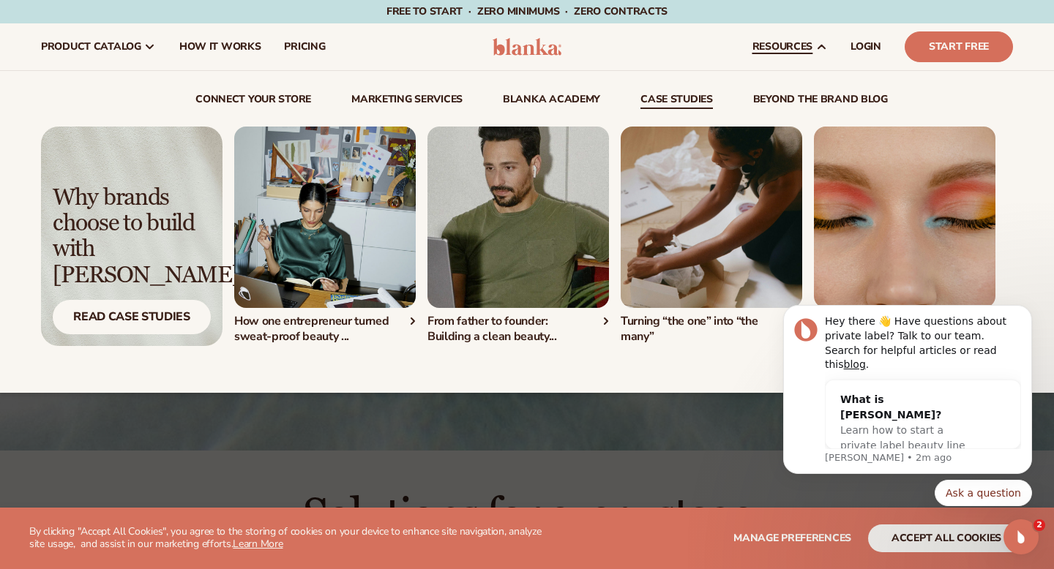
click at [504, 242] on img "2 / 4" at bounding box center [518, 218] width 182 height 182
